Goal: Information Seeking & Learning: Learn about a topic

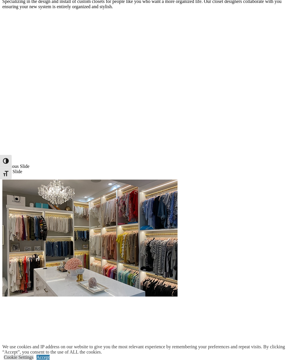
scroll to position [443, 0]
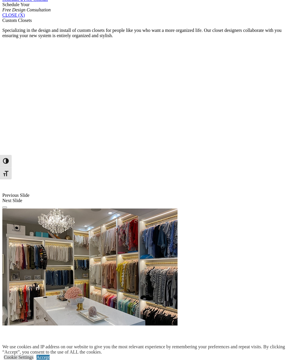
scroll to position [376, 0]
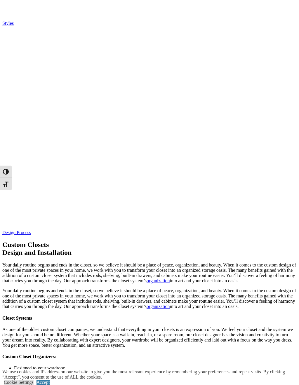
scroll to position [1280, 0]
